Goal: Check status: Check status

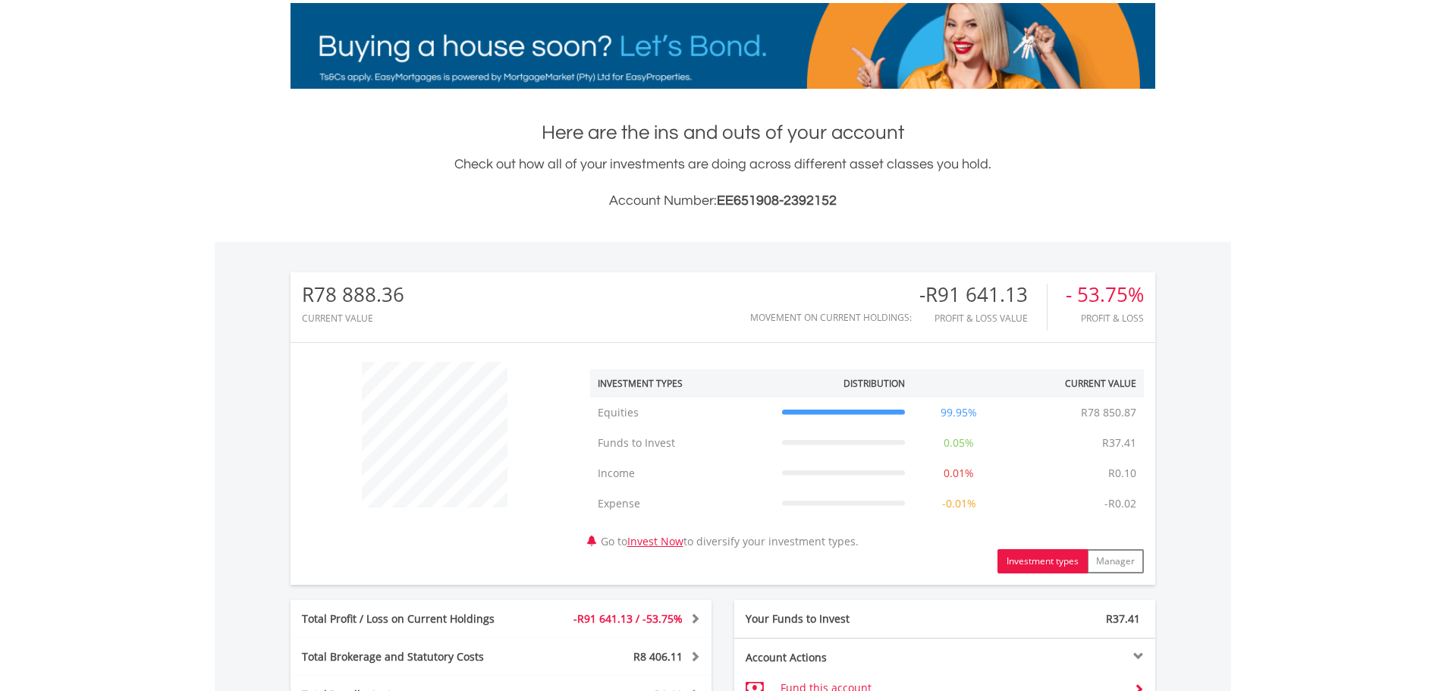
scroll to position [455, 0]
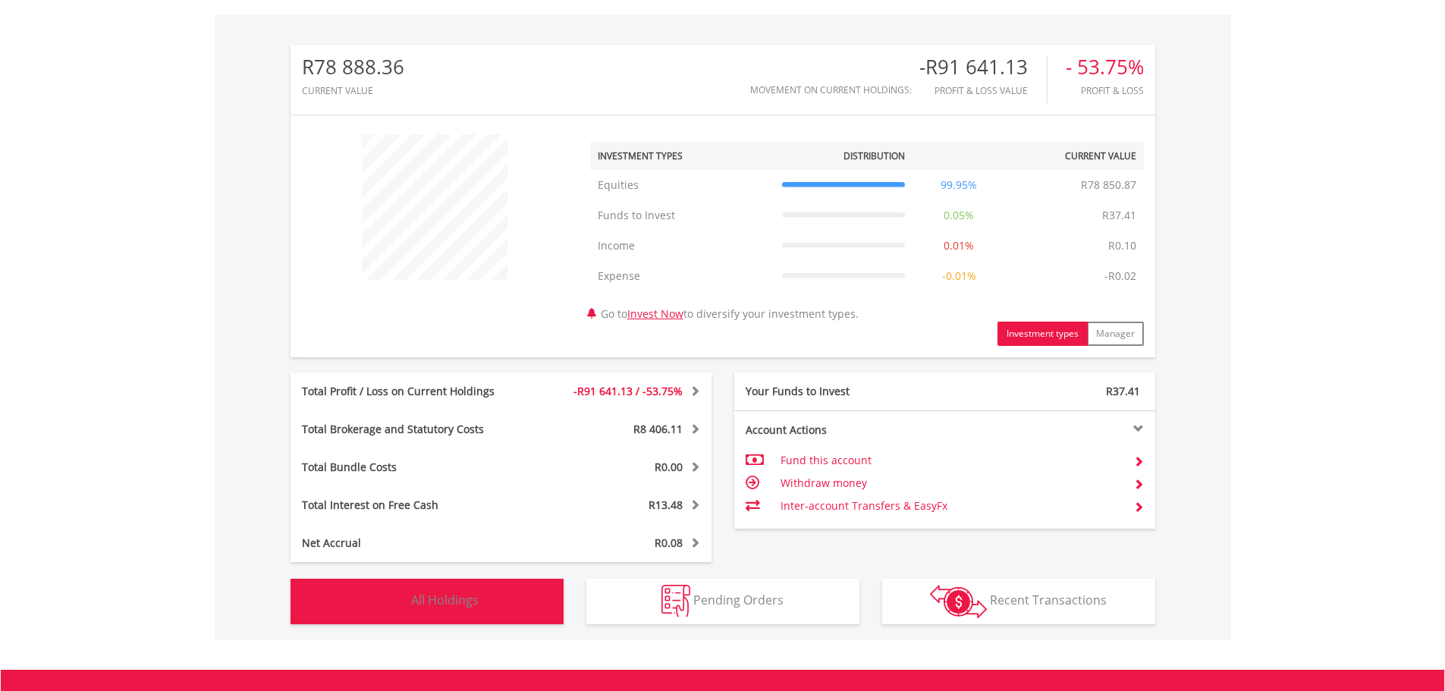
click at [465, 590] on button "Holdings All Holdings" at bounding box center [427, 602] width 273 height 46
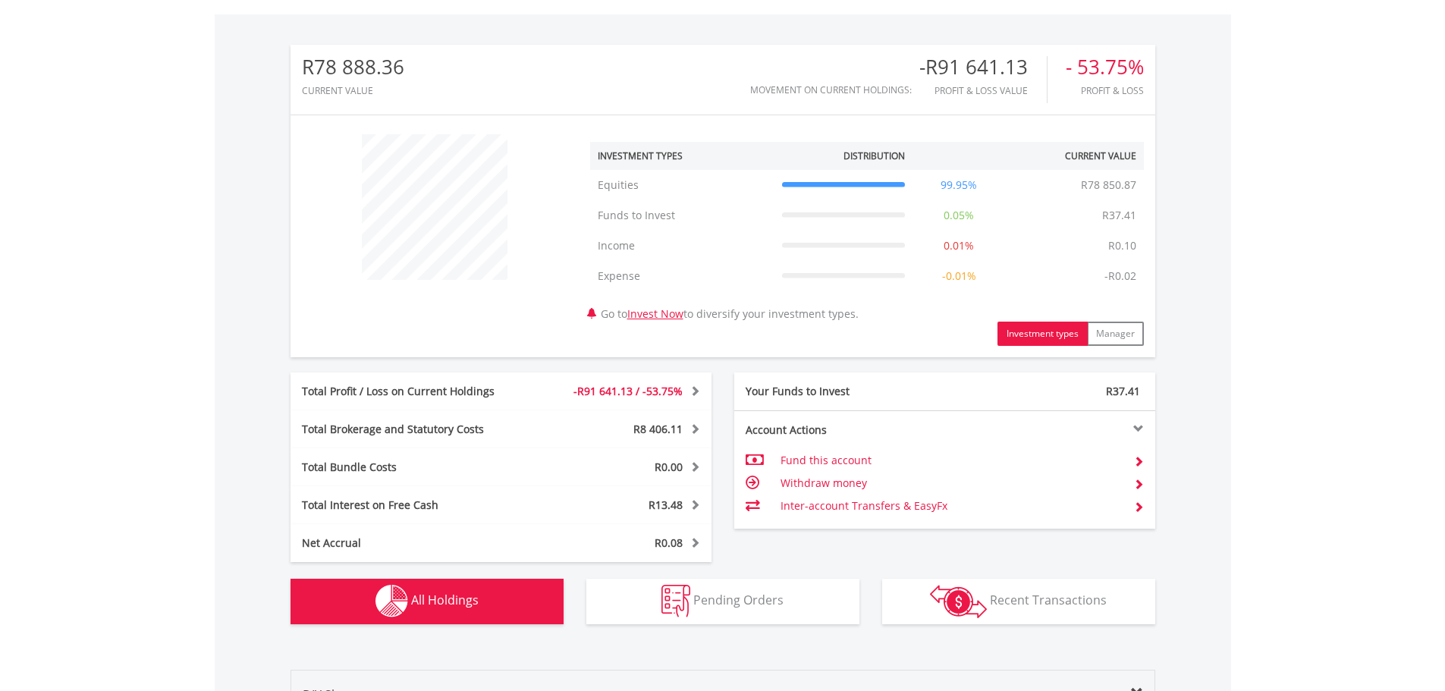
scroll to position [1125, 0]
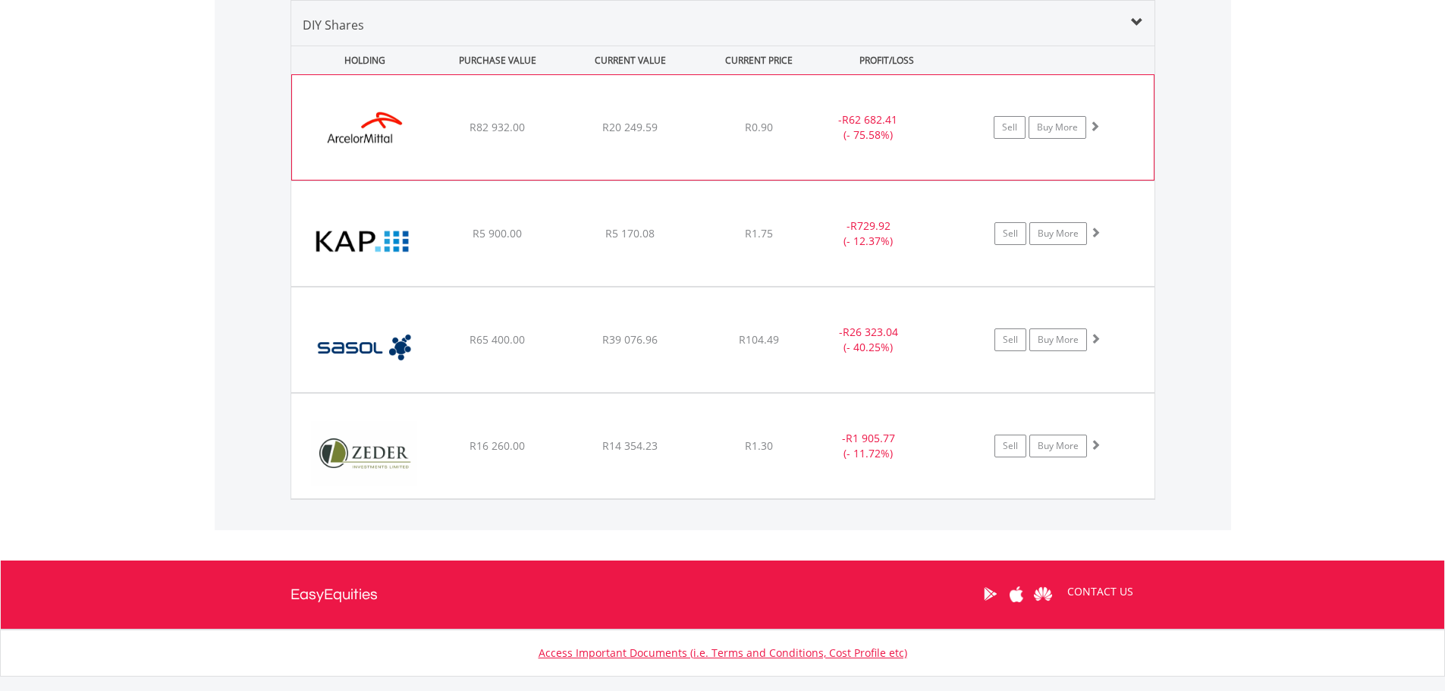
click at [375, 134] on img at bounding box center [365, 135] width 131 height 82
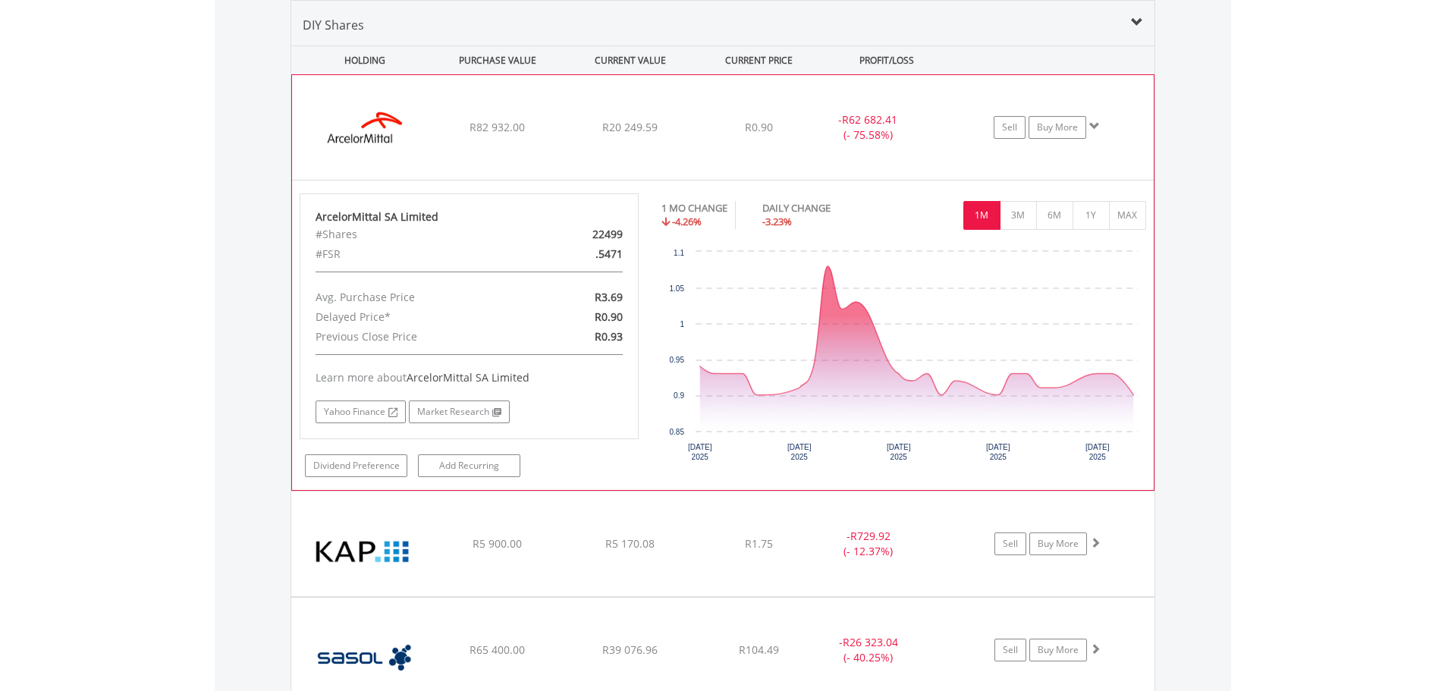
click at [375, 134] on img at bounding box center [365, 135] width 131 height 82
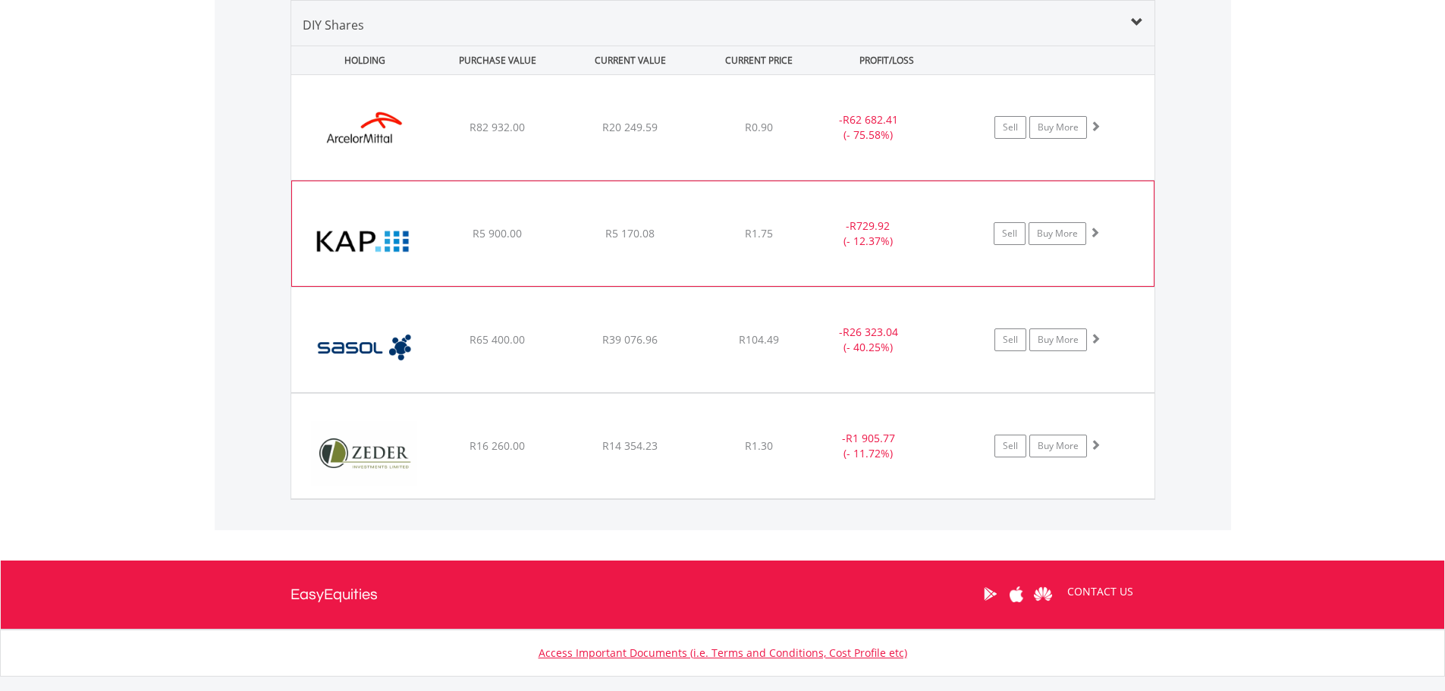
click at [380, 246] on img at bounding box center [365, 241] width 131 height 82
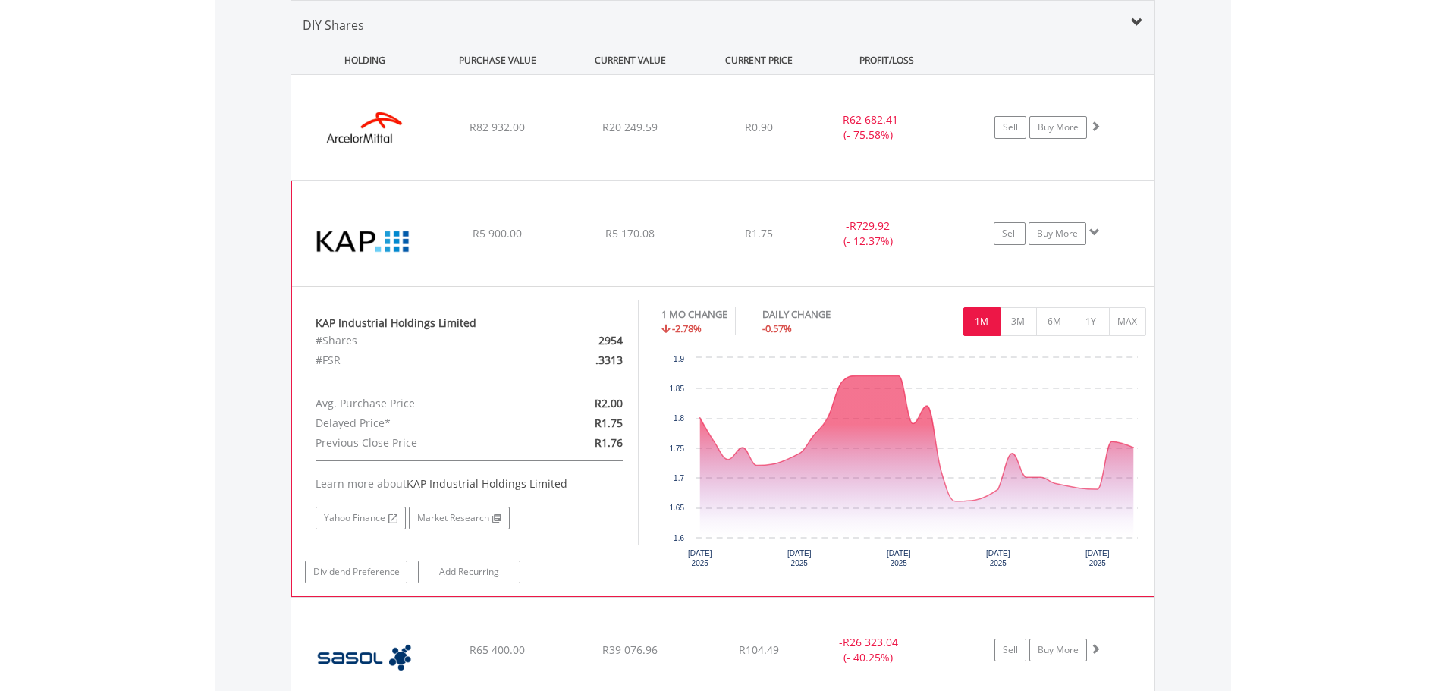
click at [380, 246] on img at bounding box center [365, 241] width 131 height 82
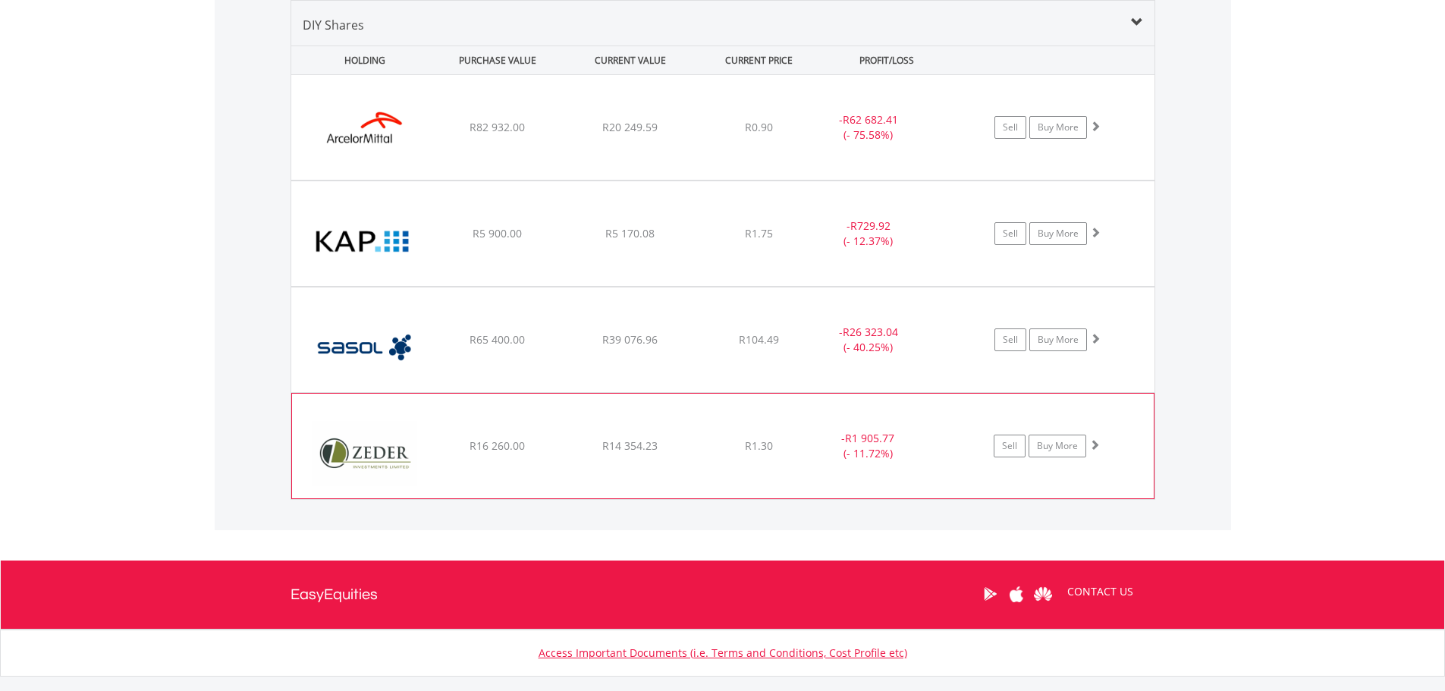
click at [382, 453] on img at bounding box center [365, 454] width 131 height 82
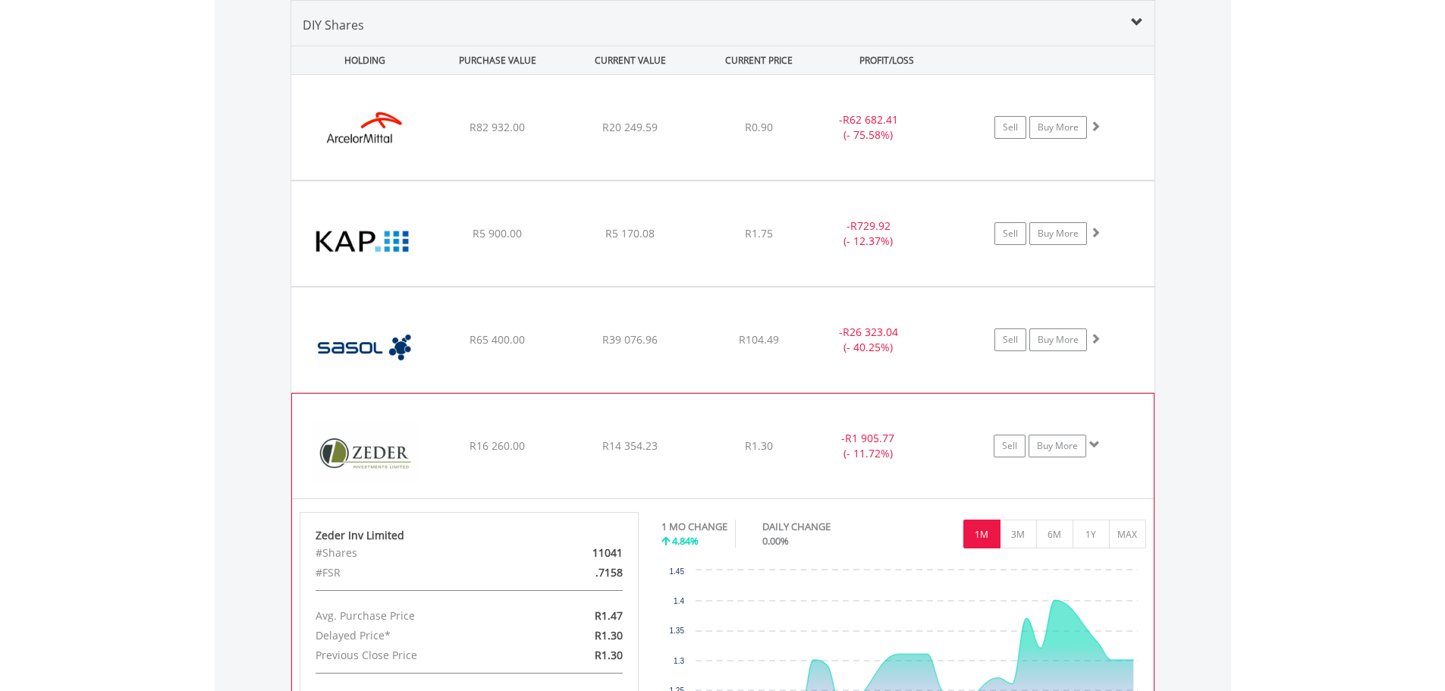
scroll to position [1201, 0]
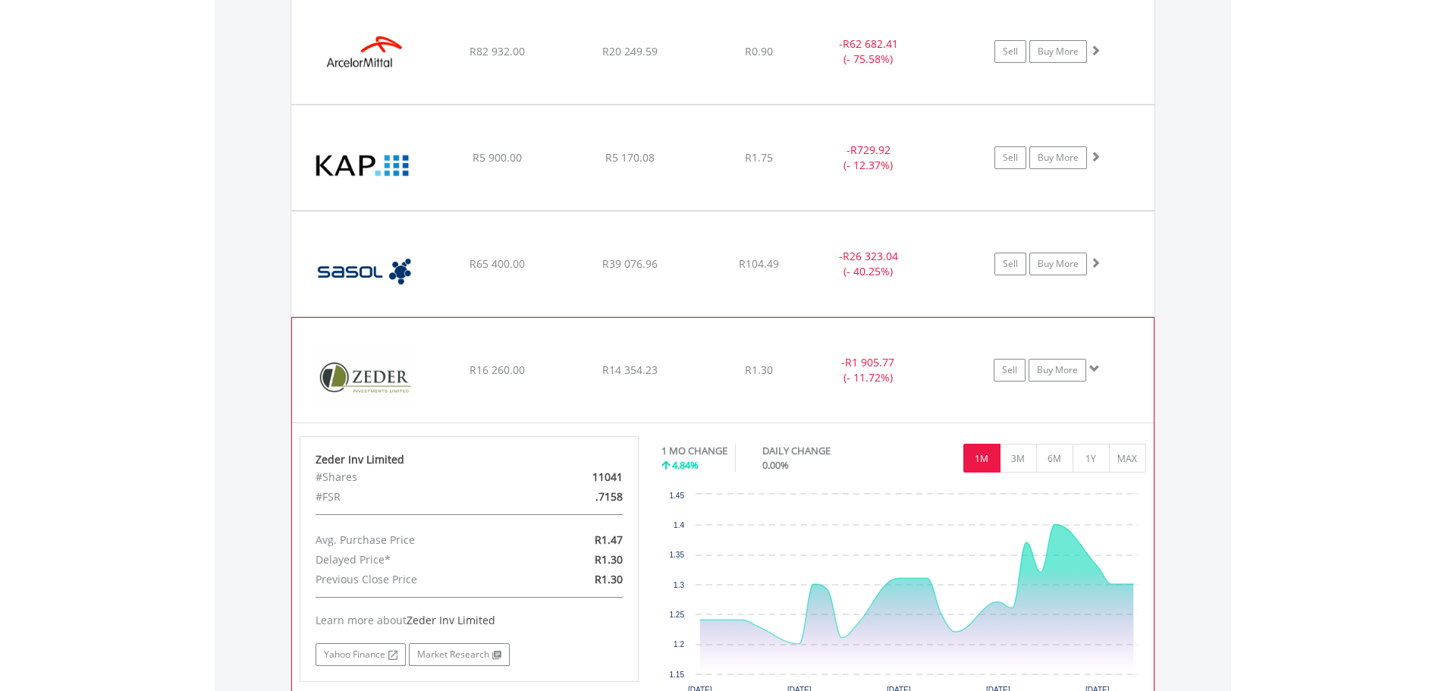
click at [382, 376] on img at bounding box center [365, 378] width 131 height 82
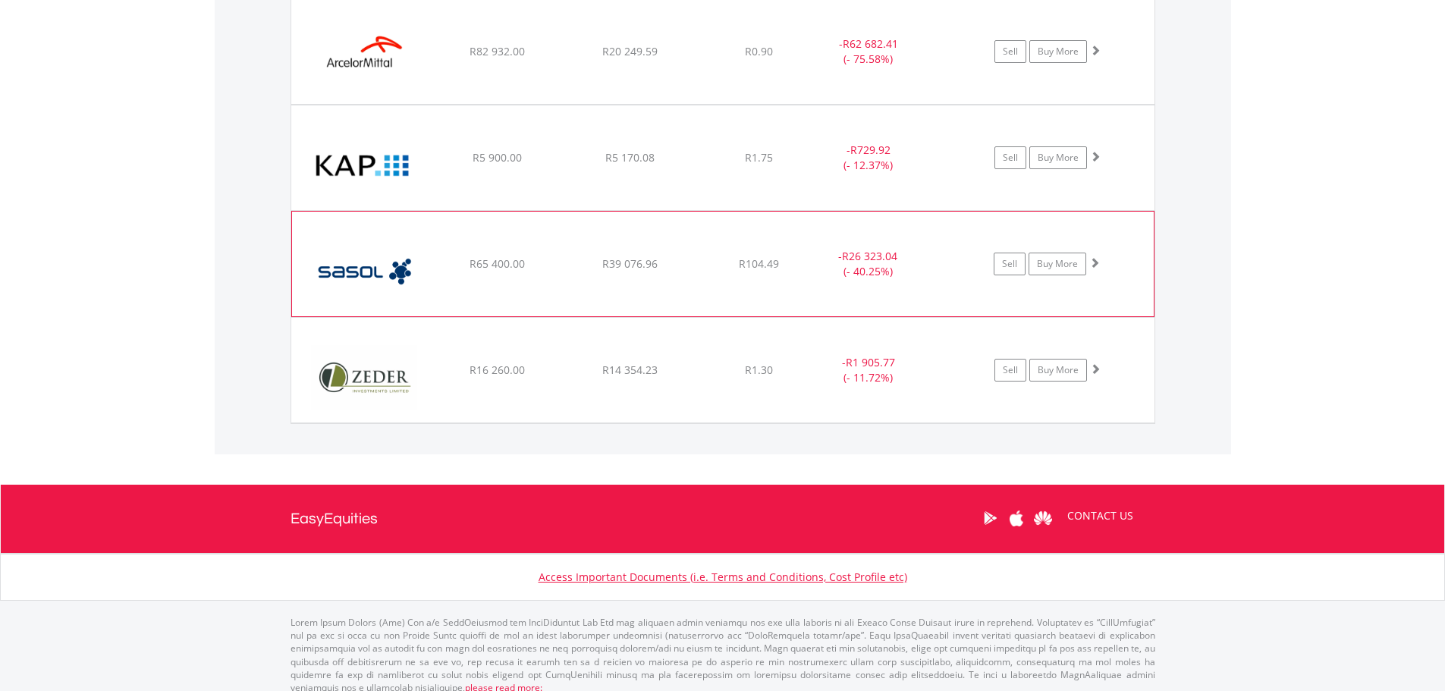
click at [381, 268] on img at bounding box center [365, 272] width 131 height 82
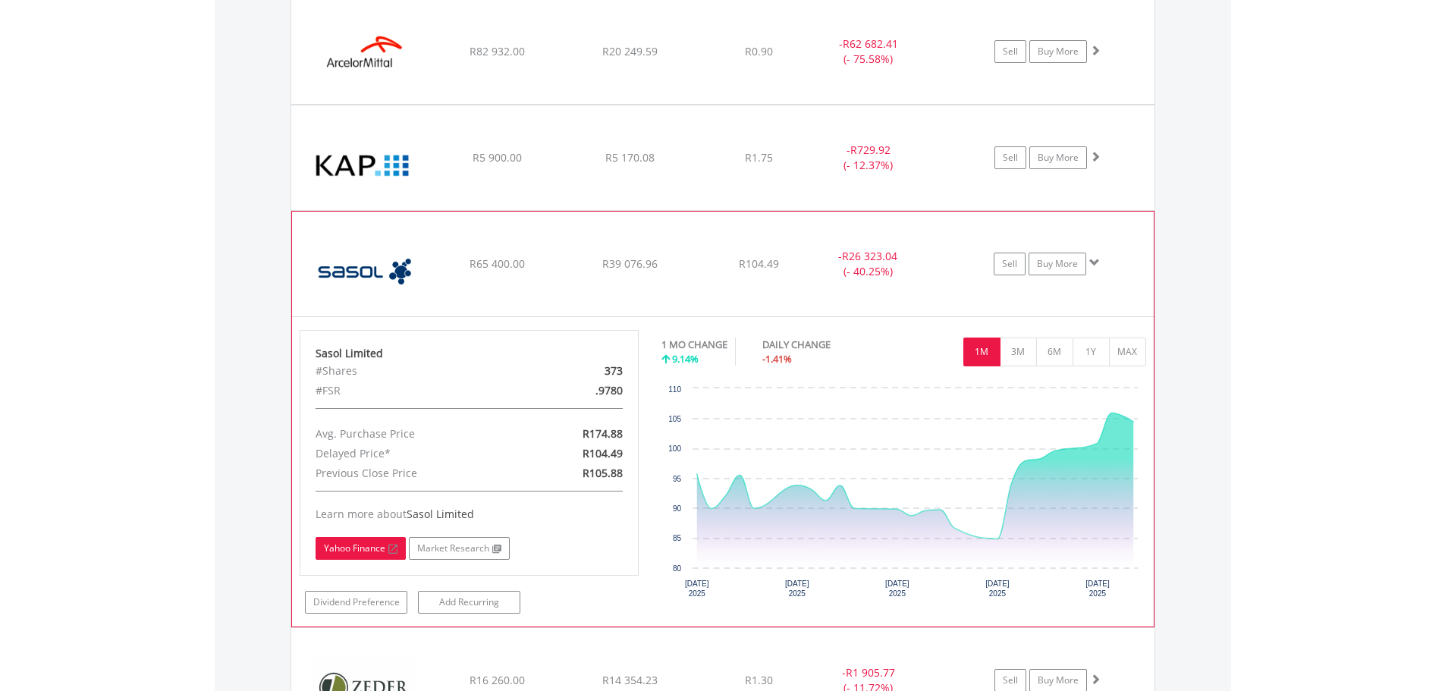
click at [367, 538] on link "Yahoo Finance" at bounding box center [361, 548] width 90 height 23
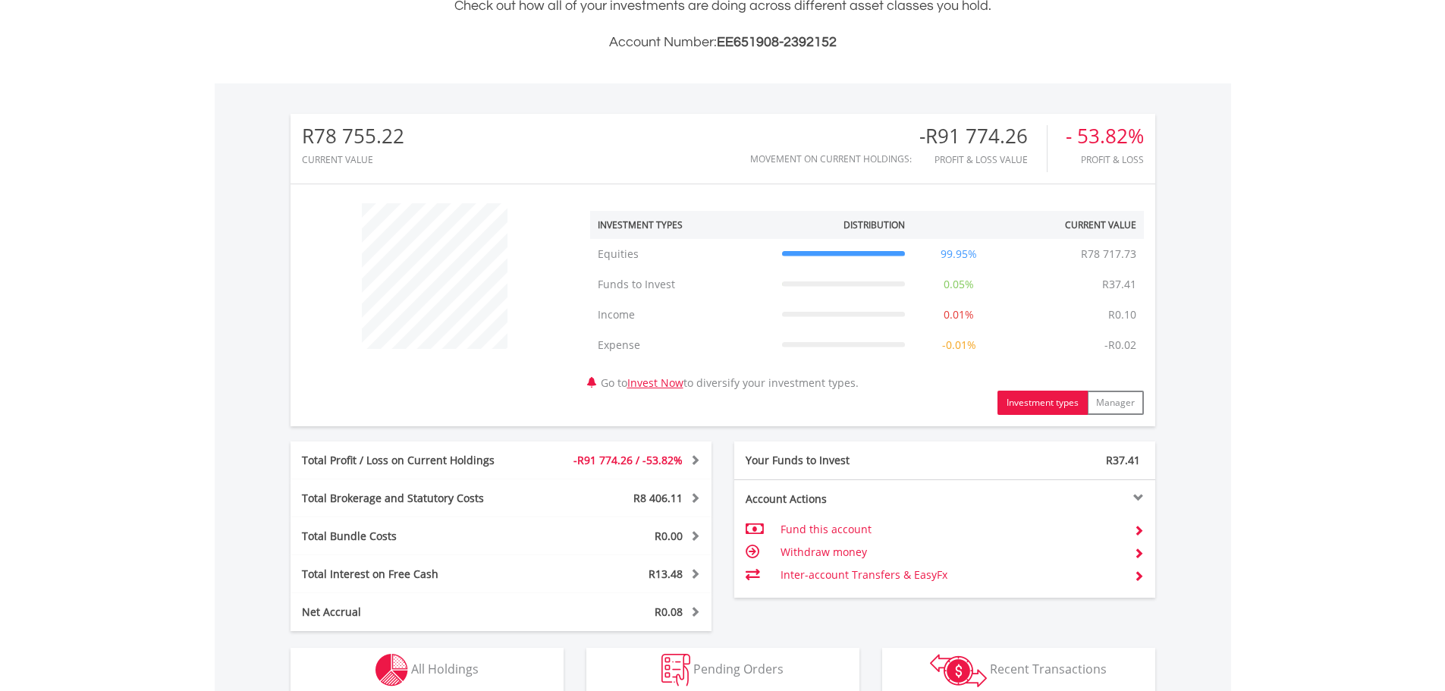
scroll to position [653, 0]
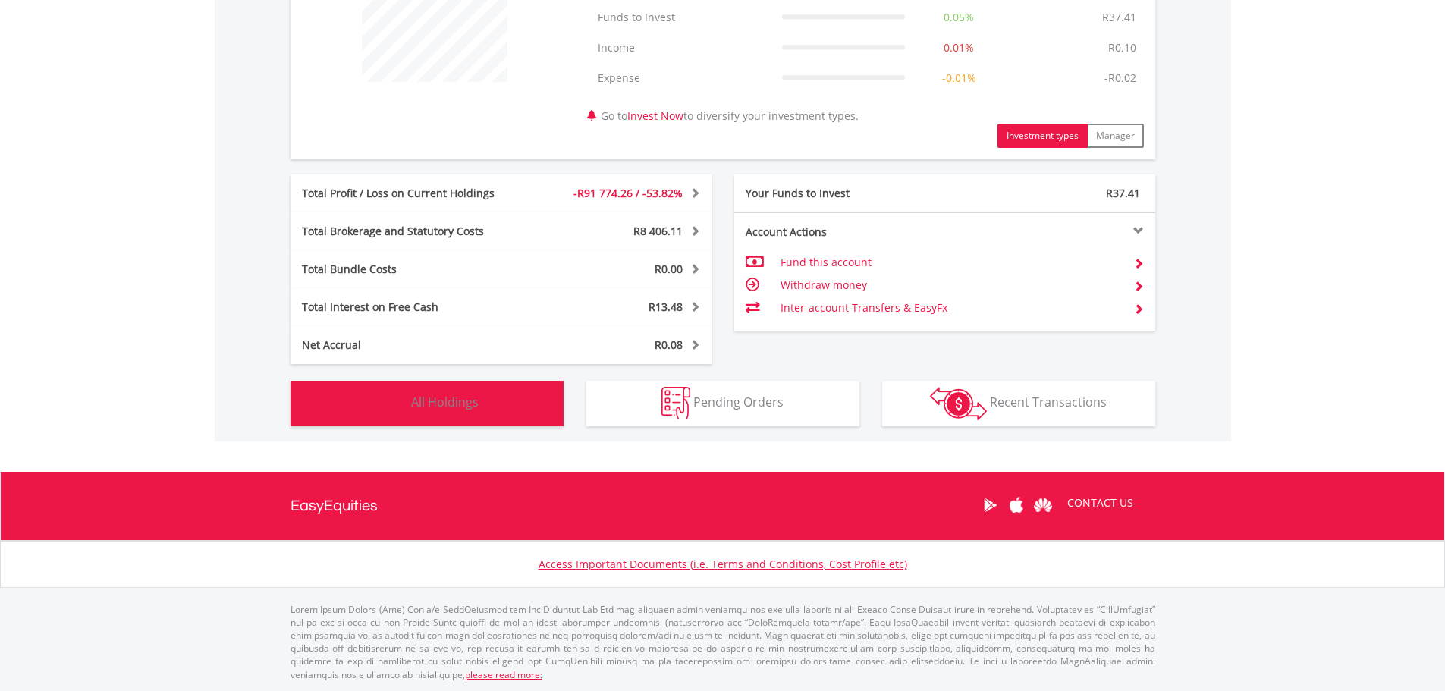
click at [448, 401] on span "All Holdings" at bounding box center [445, 402] width 68 height 17
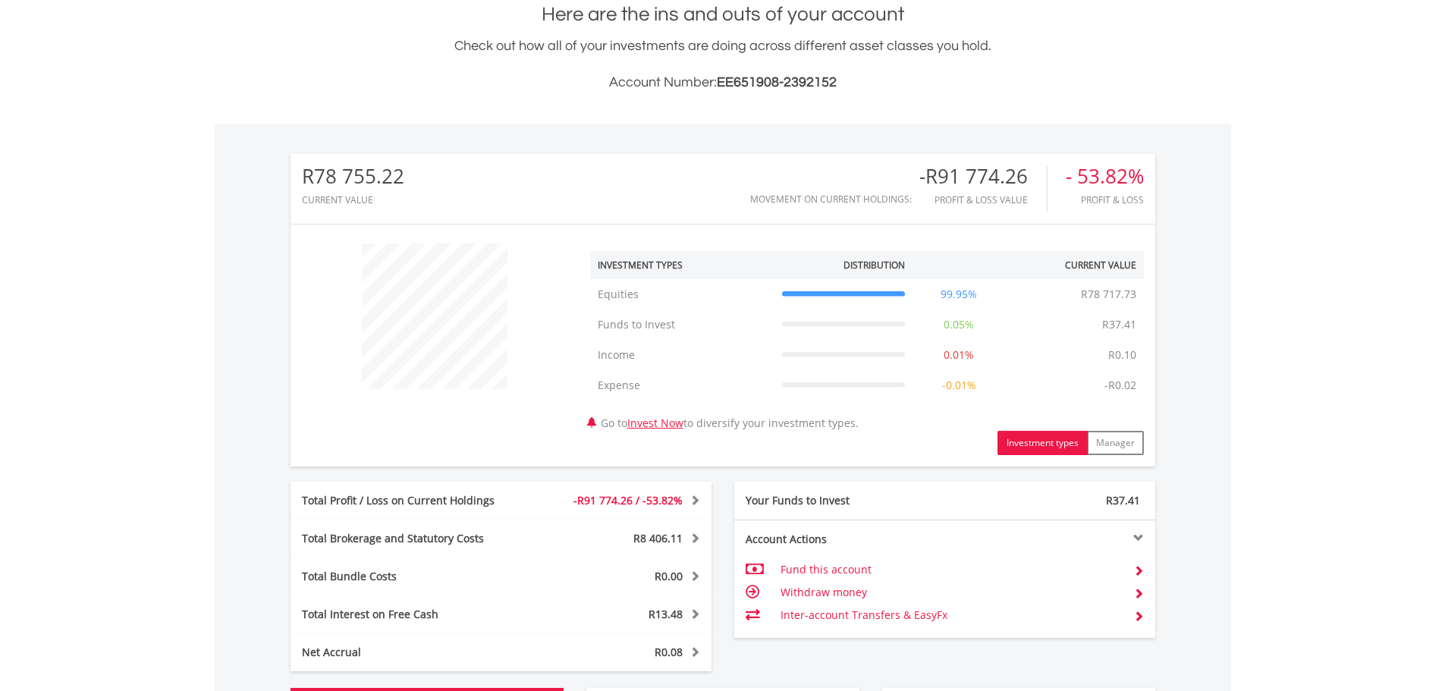
scroll to position [0, 0]
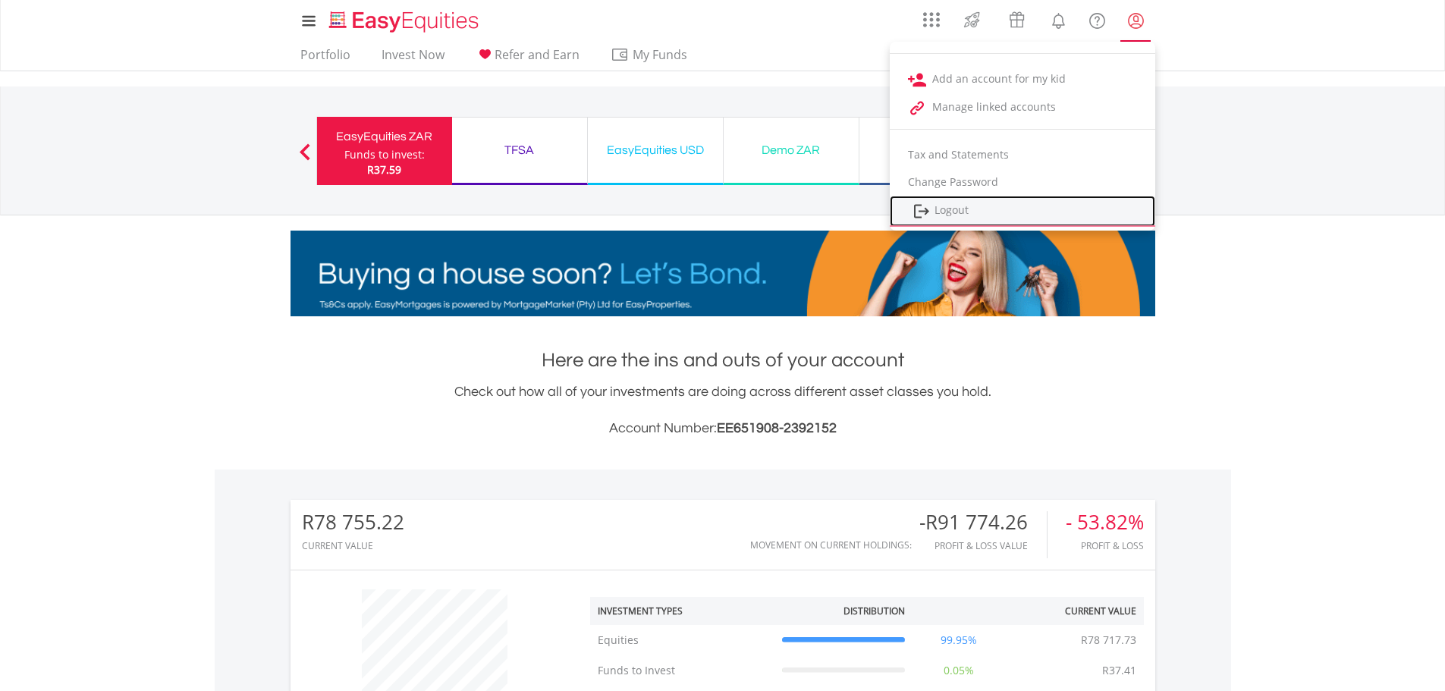
click at [945, 209] on link "Logout" at bounding box center [1023, 211] width 266 height 31
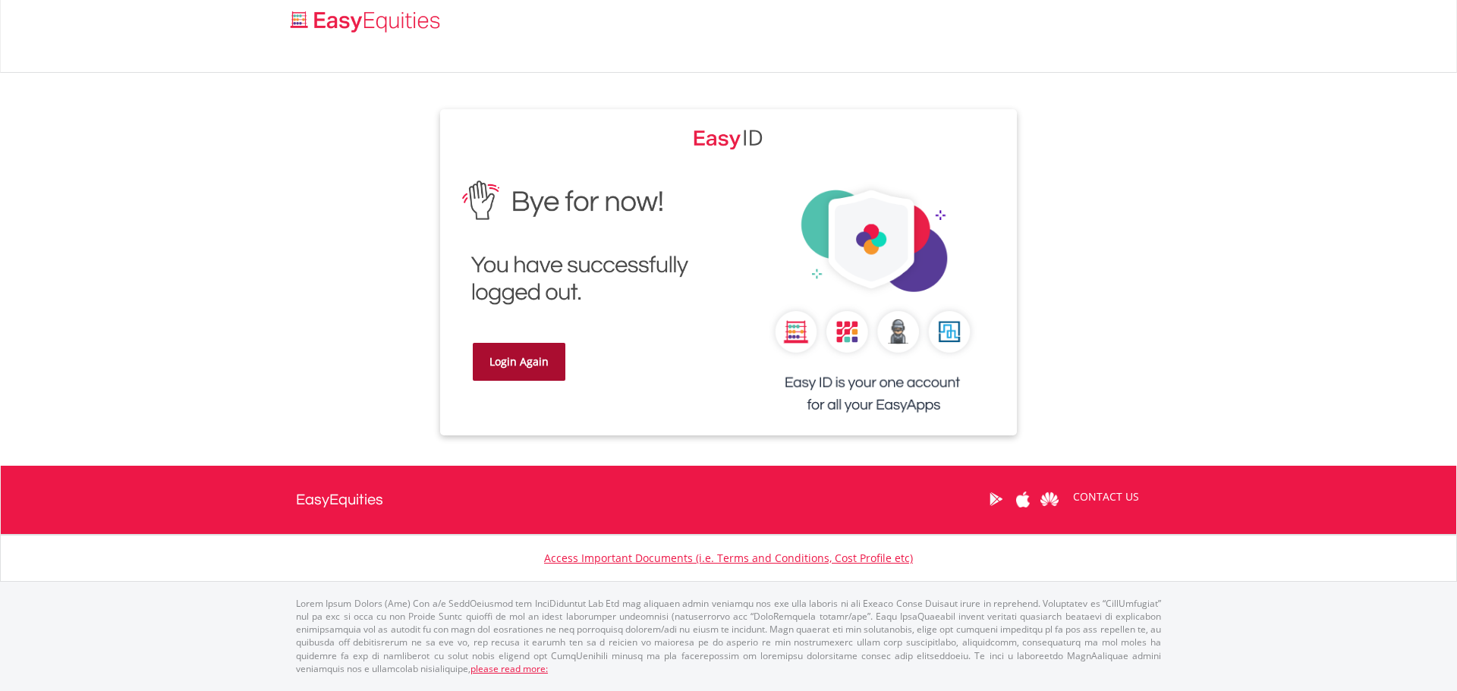
click at [541, 359] on link "Login Again" at bounding box center [519, 362] width 93 height 38
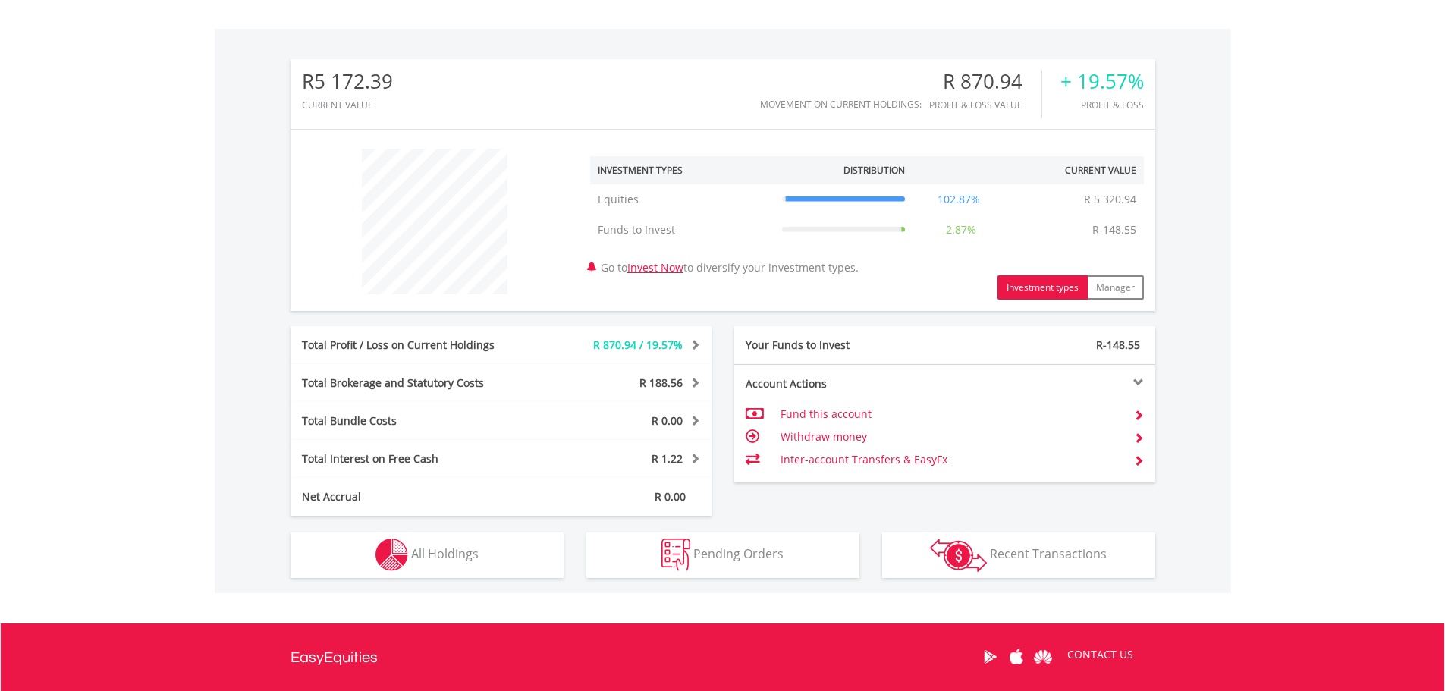
scroll to position [593, 0]
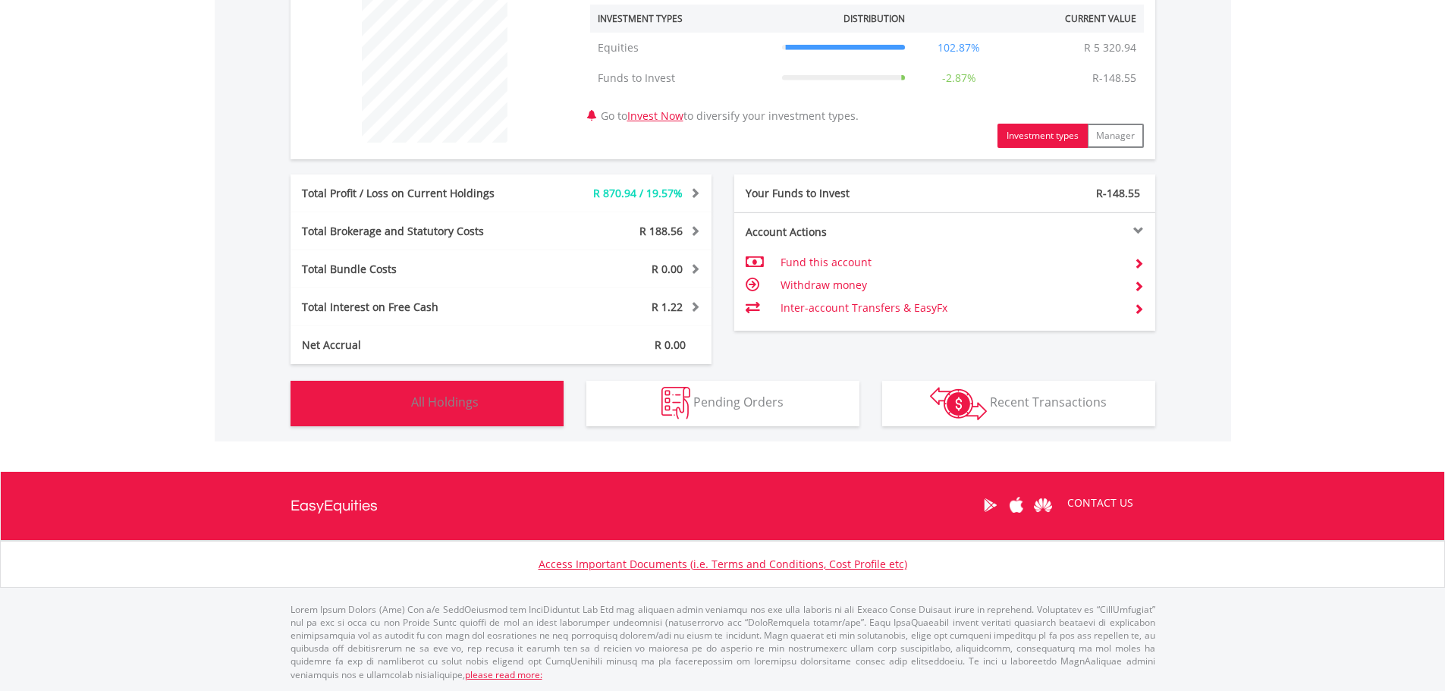
drag, startPoint x: 452, startPoint y: 386, endPoint x: 452, endPoint y: 395, distance: 8.3
click at [452, 392] on button "Holdings All Holdings" at bounding box center [427, 404] width 273 height 46
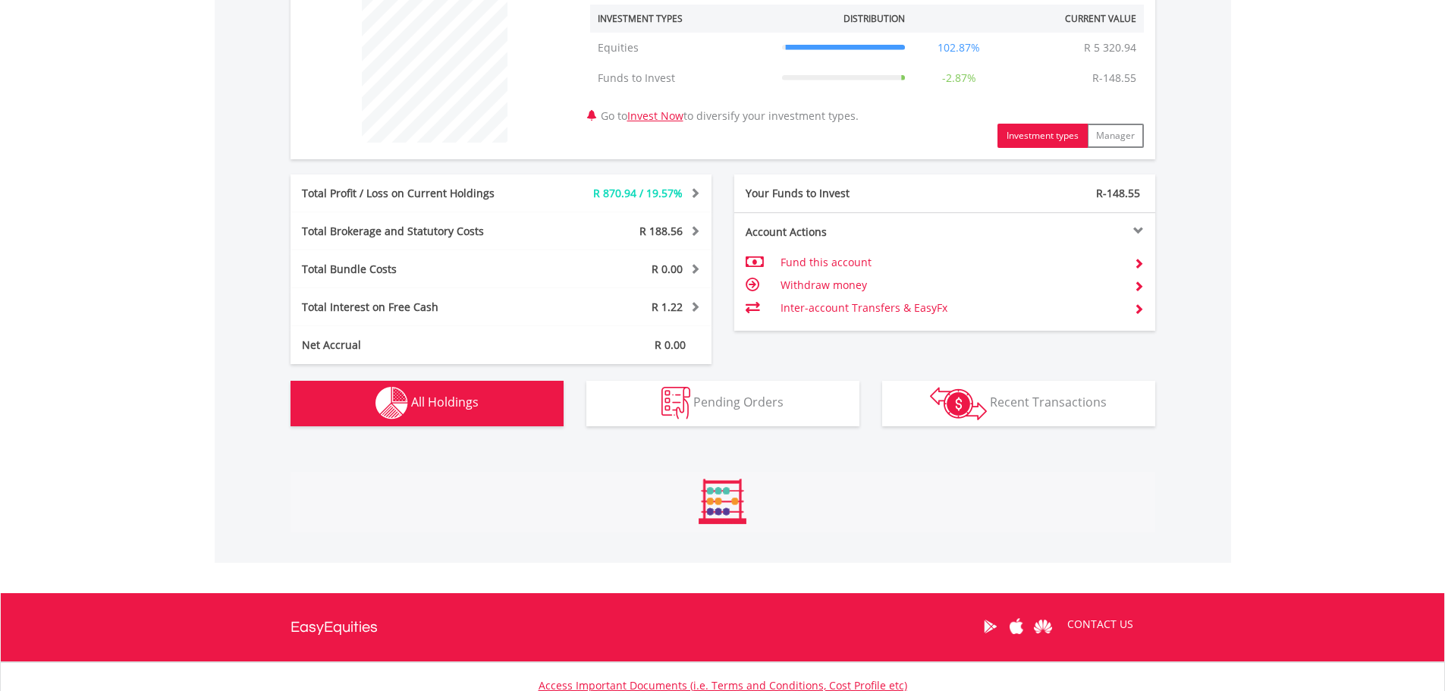
scroll to position [835, 0]
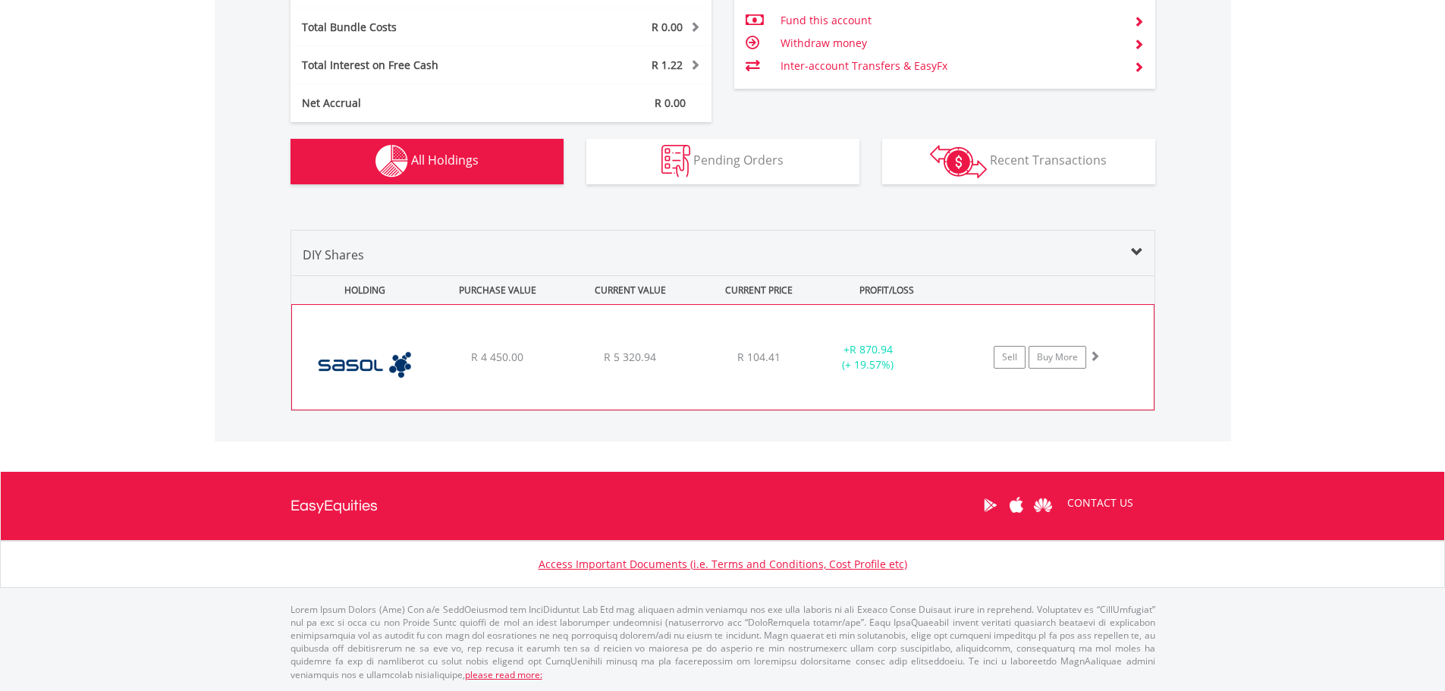
click at [366, 360] on img at bounding box center [365, 365] width 131 height 82
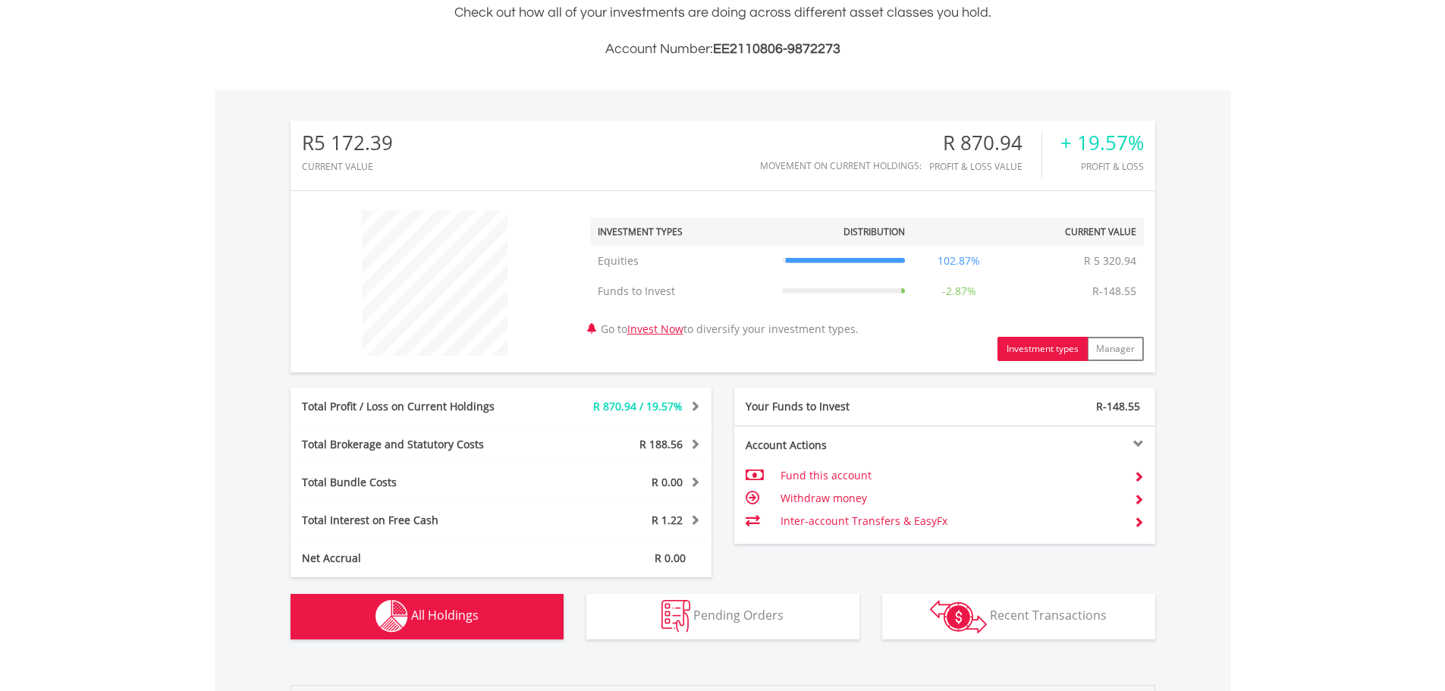
scroll to position [0, 0]
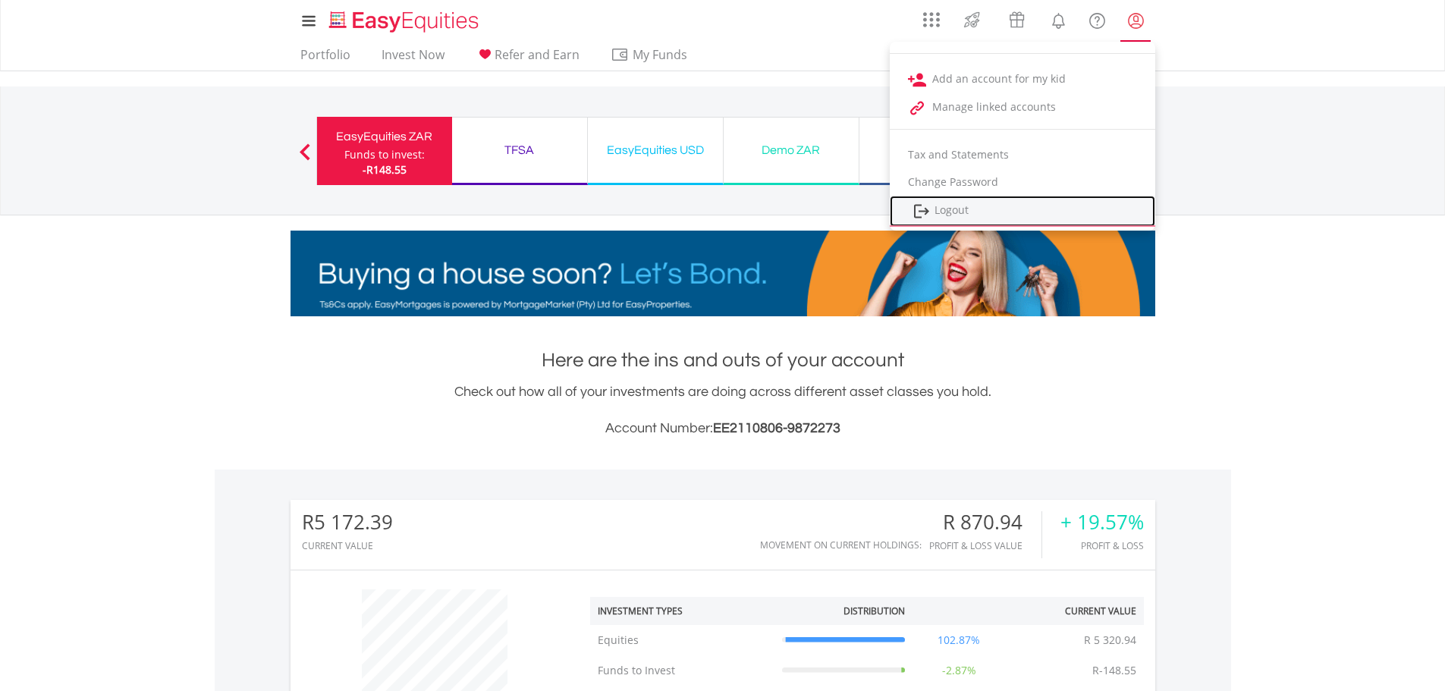
click at [969, 205] on link "Logout" at bounding box center [1023, 211] width 266 height 31
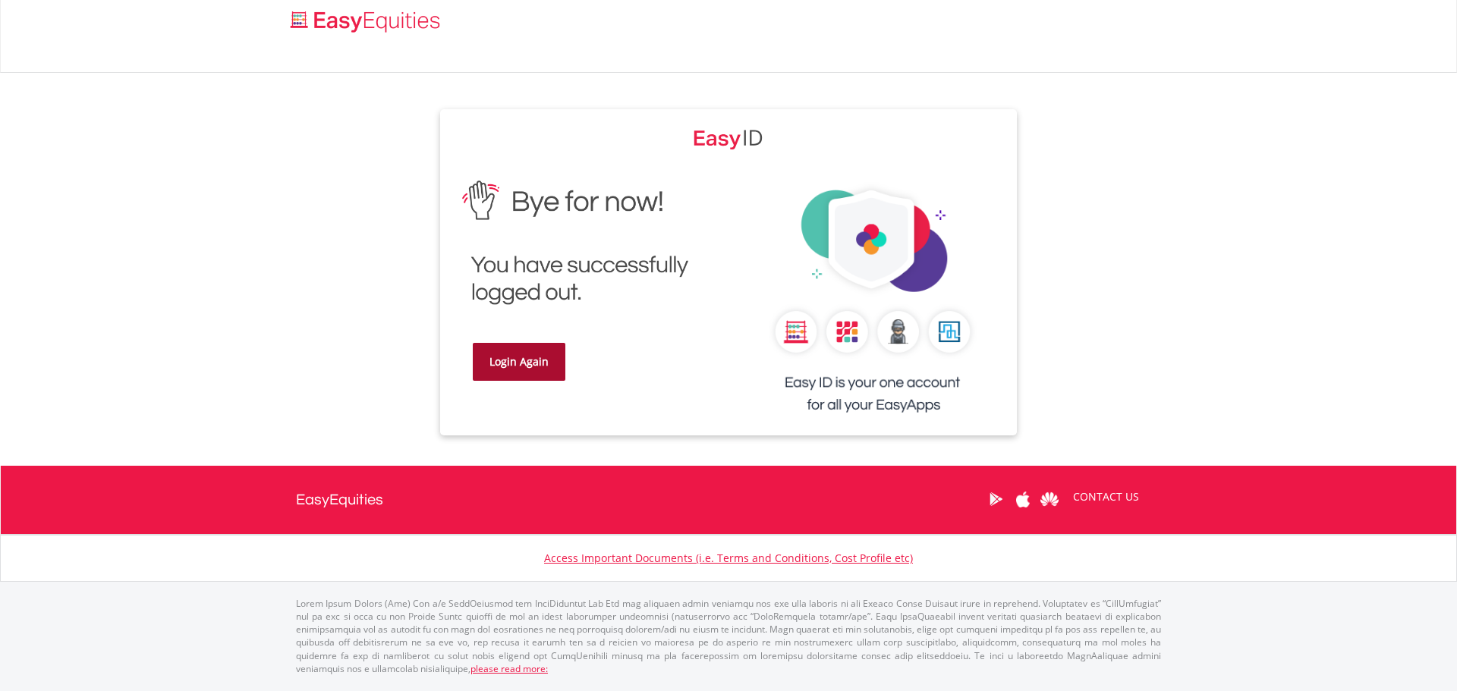
click at [521, 354] on link "Login Again" at bounding box center [519, 362] width 93 height 38
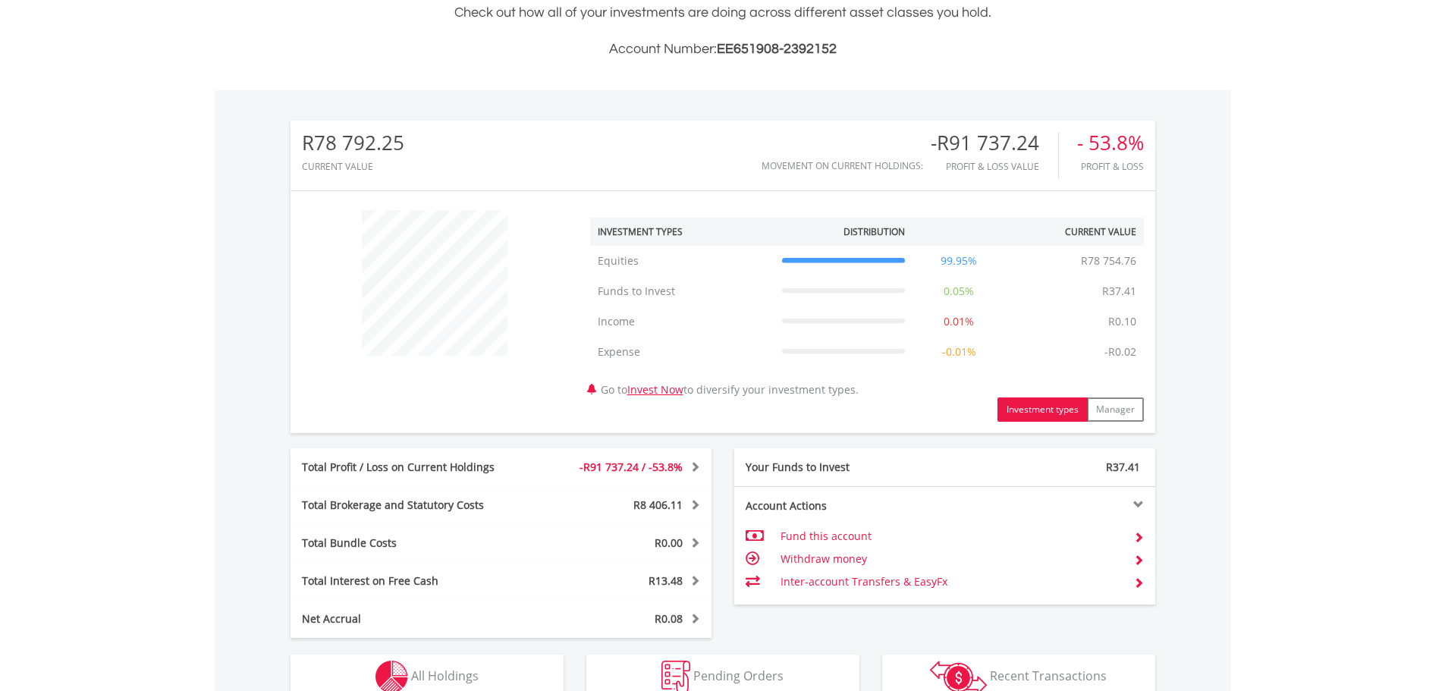
scroll to position [653, 0]
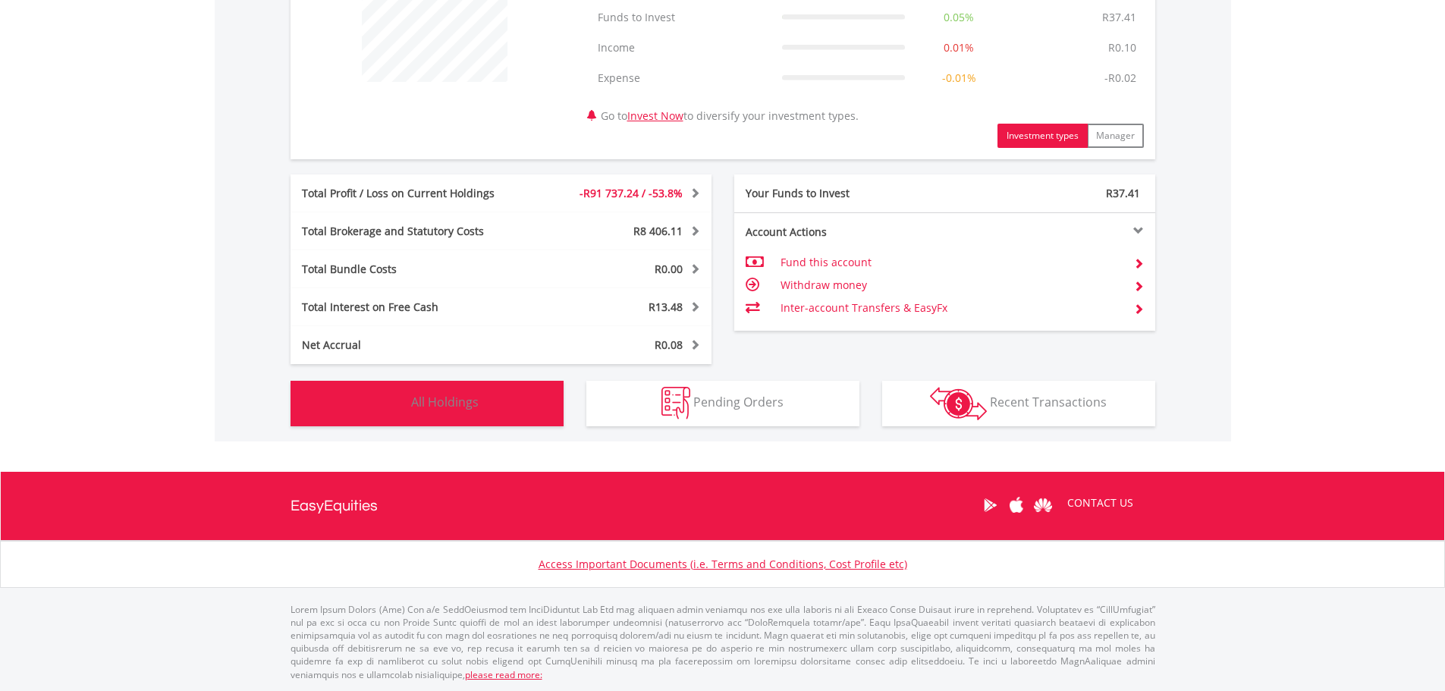
click at [487, 401] on button "Holdings All Holdings" at bounding box center [427, 404] width 273 height 46
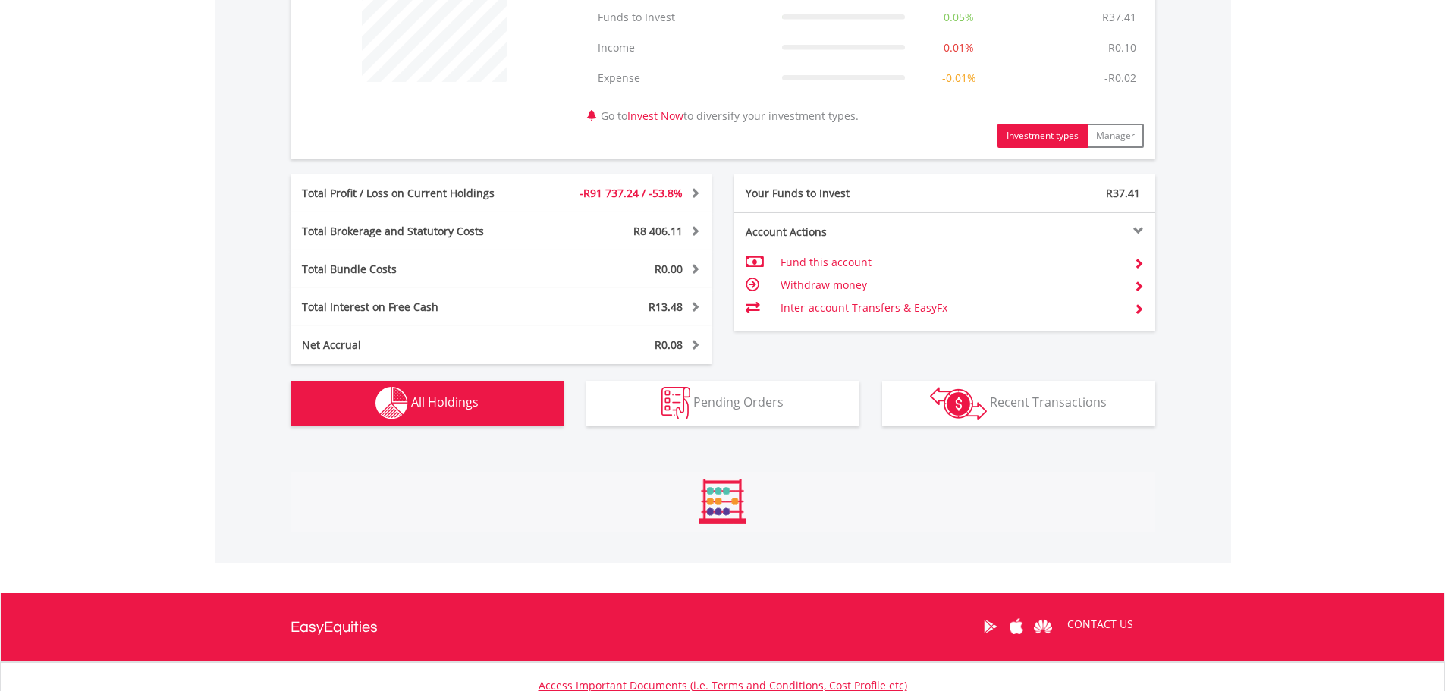
scroll to position [1125, 0]
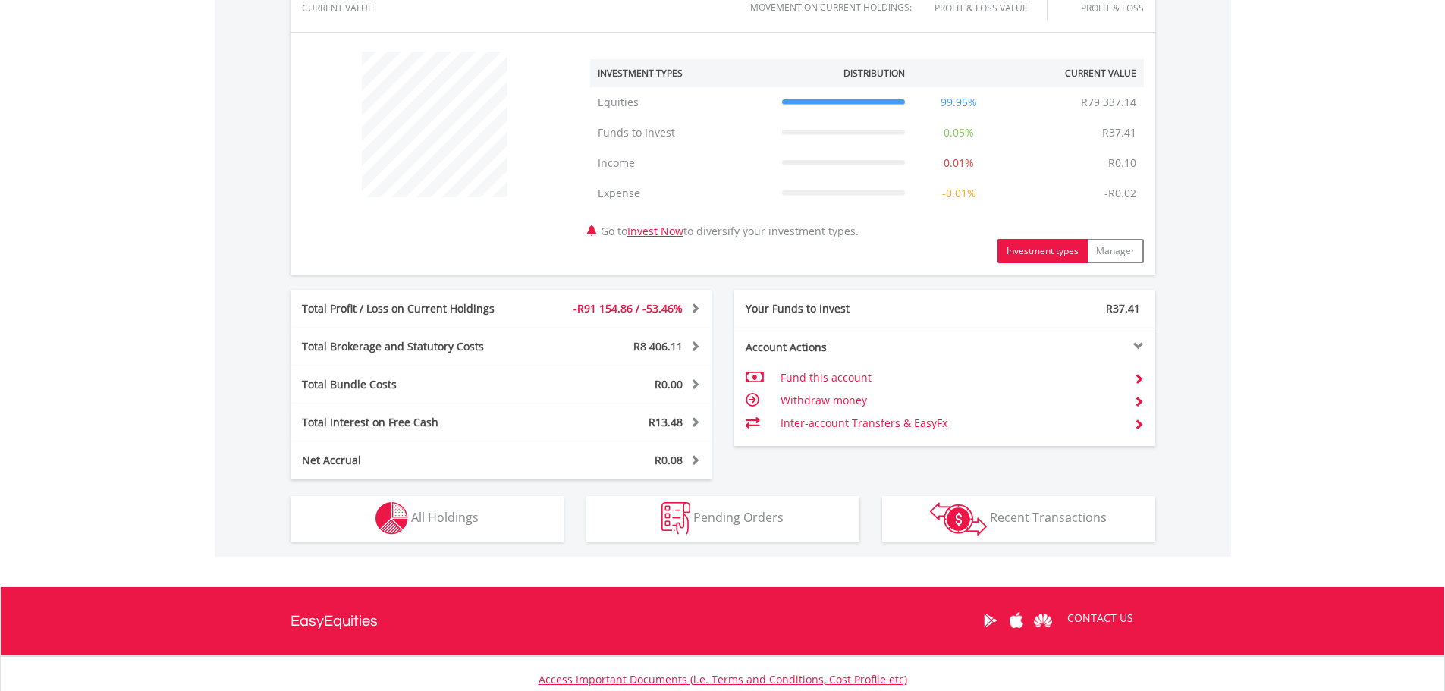
scroll to position [653, 0]
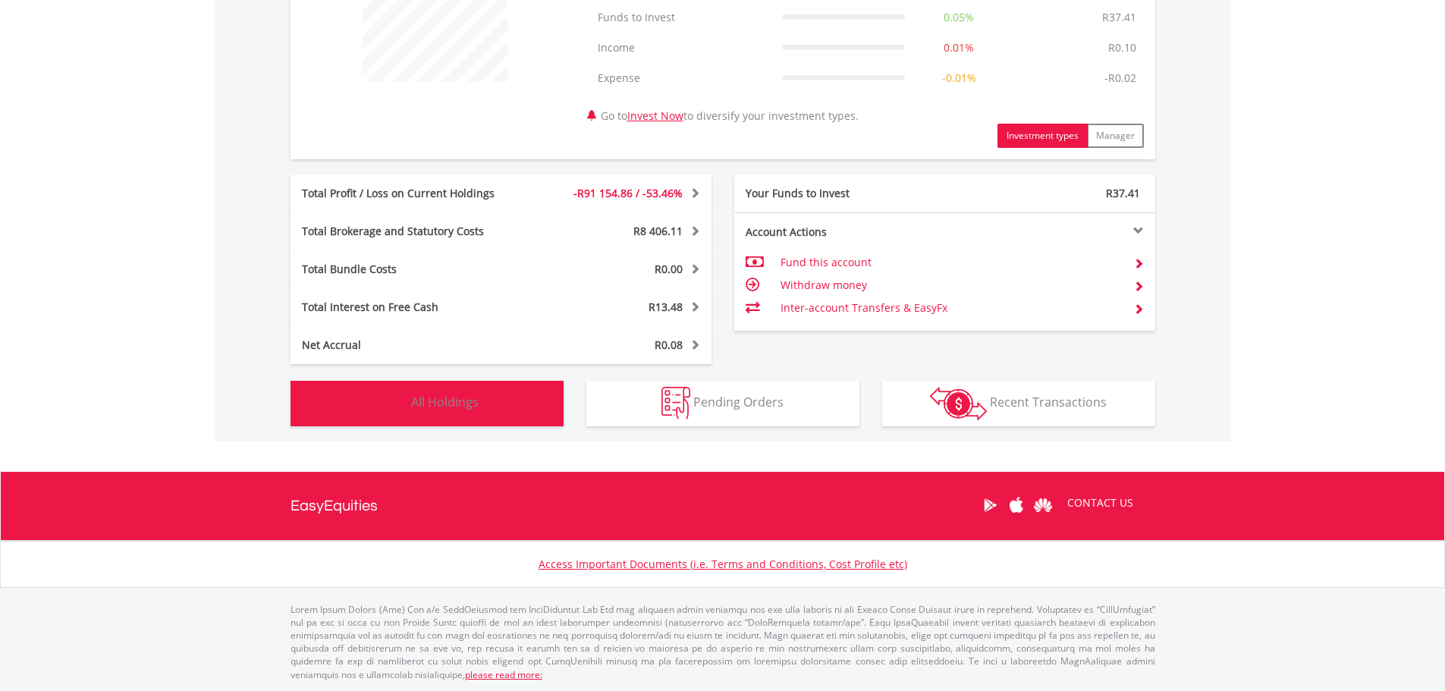
click at [437, 401] on span "All Holdings" at bounding box center [445, 402] width 68 height 17
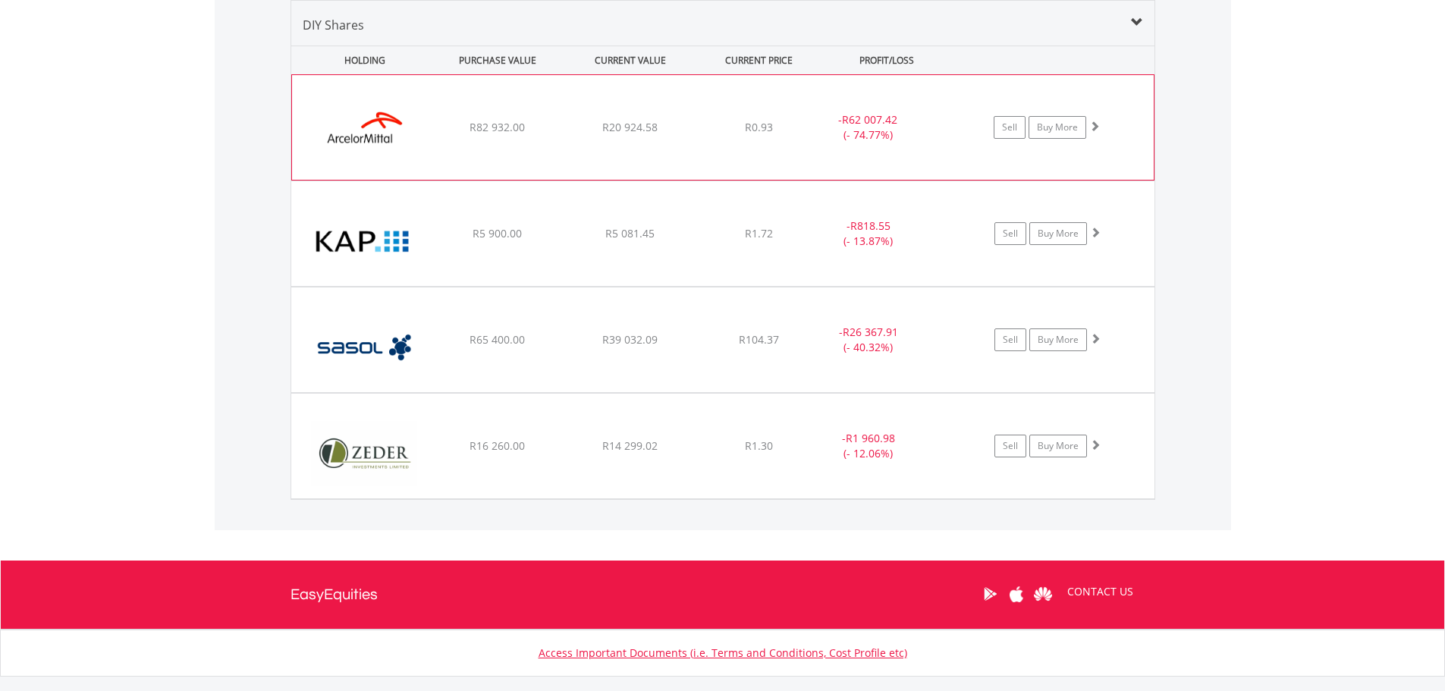
scroll to position [1214, 0]
